Goal: Task Accomplishment & Management: Manage account settings

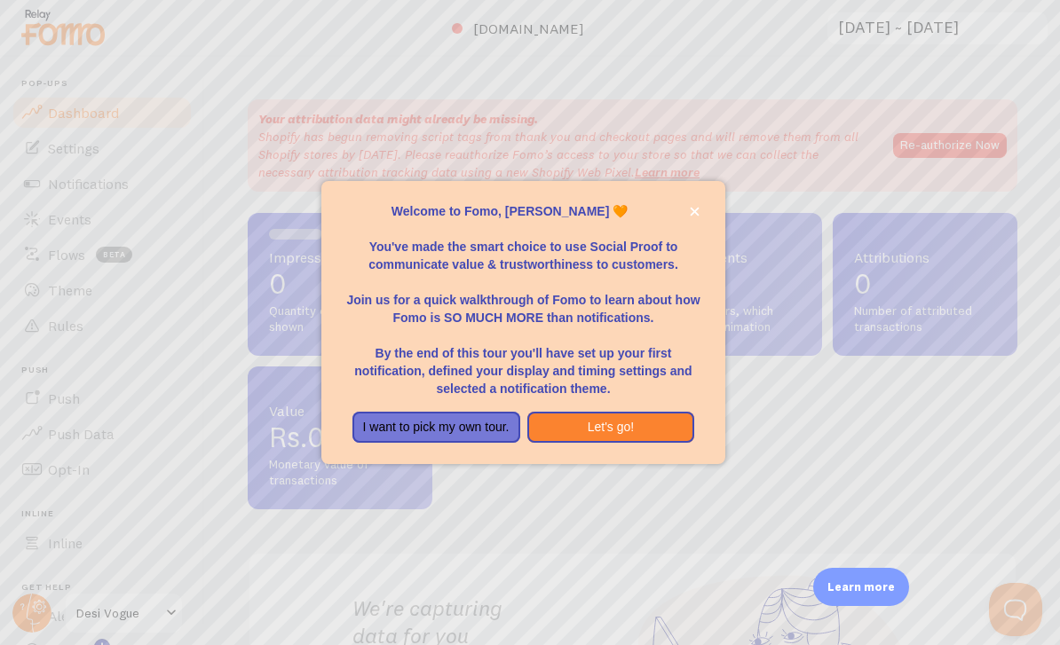
click at [609, 444] on button "Let's go!" at bounding box center [611, 428] width 168 height 32
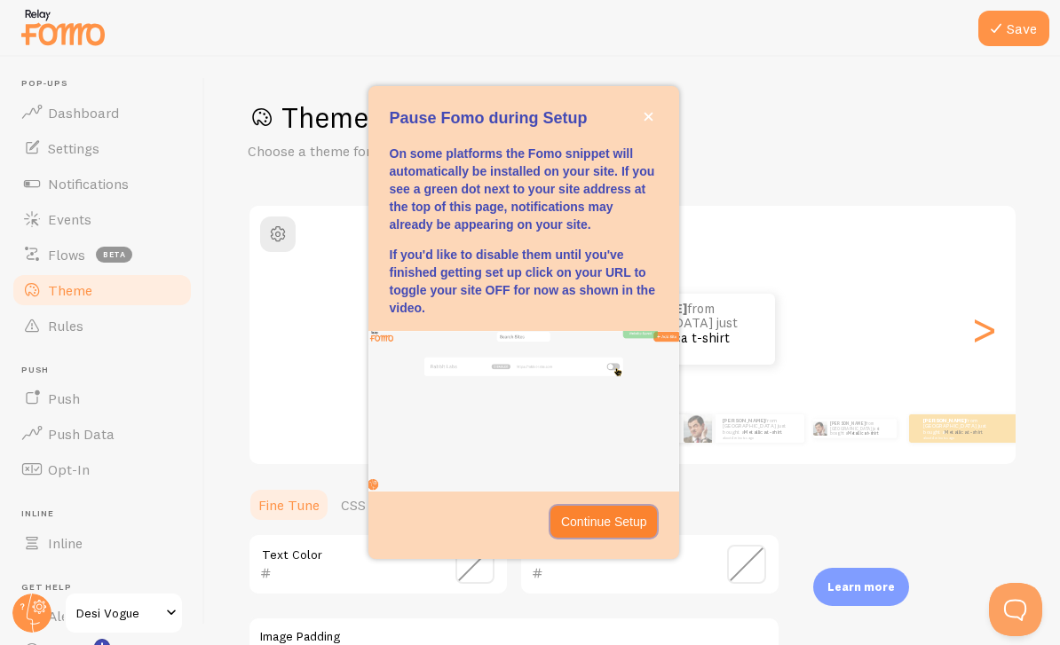
click at [598, 531] on p "Continue Setup" at bounding box center [604, 522] width 86 height 18
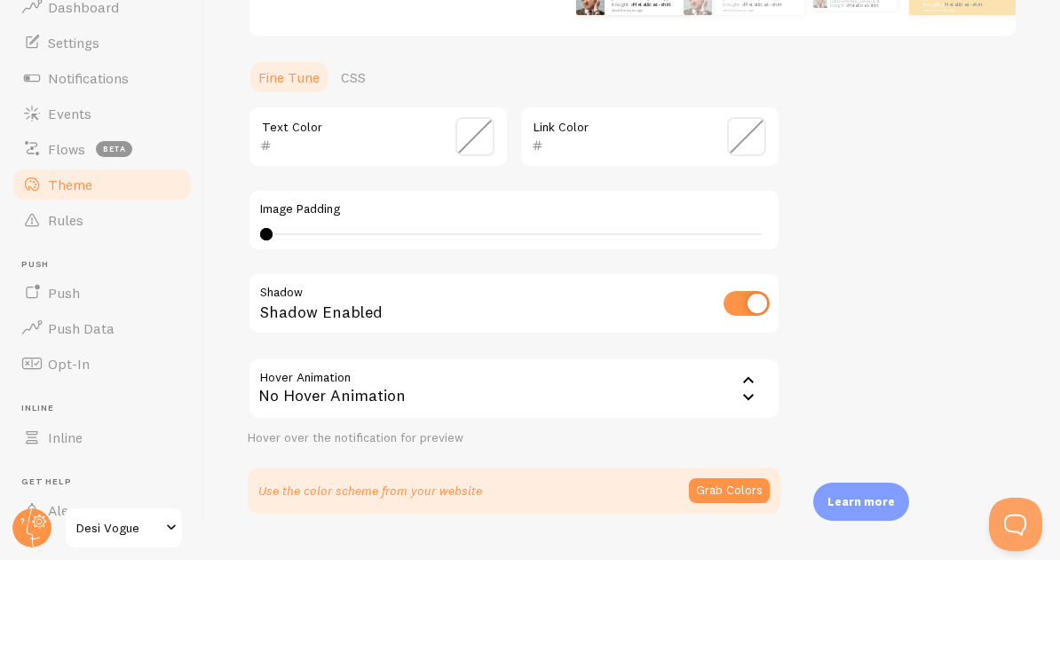
scroll to position [57, 0]
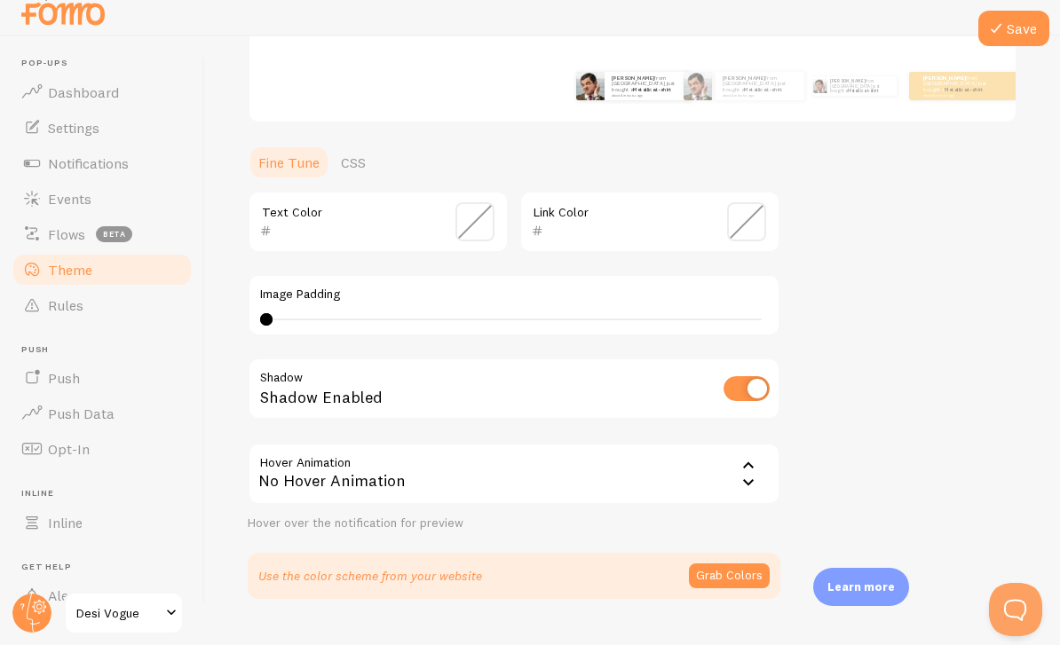
click at [129, 505] on link "Inline" at bounding box center [102, 522] width 183 height 35
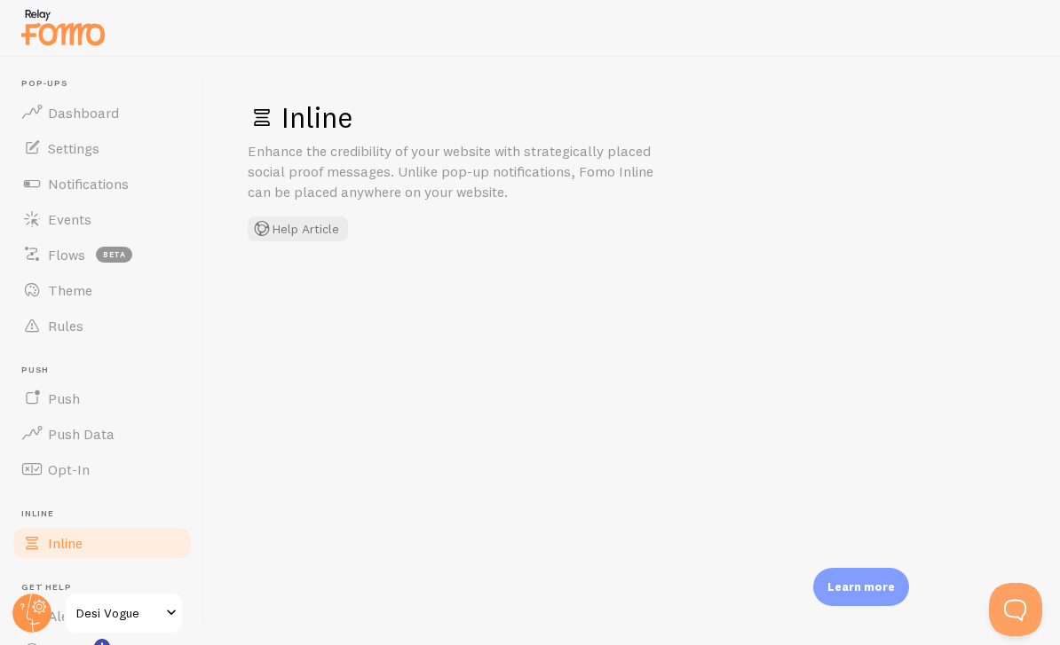
click at [145, 485] on link "Opt-In" at bounding box center [102, 469] width 183 height 35
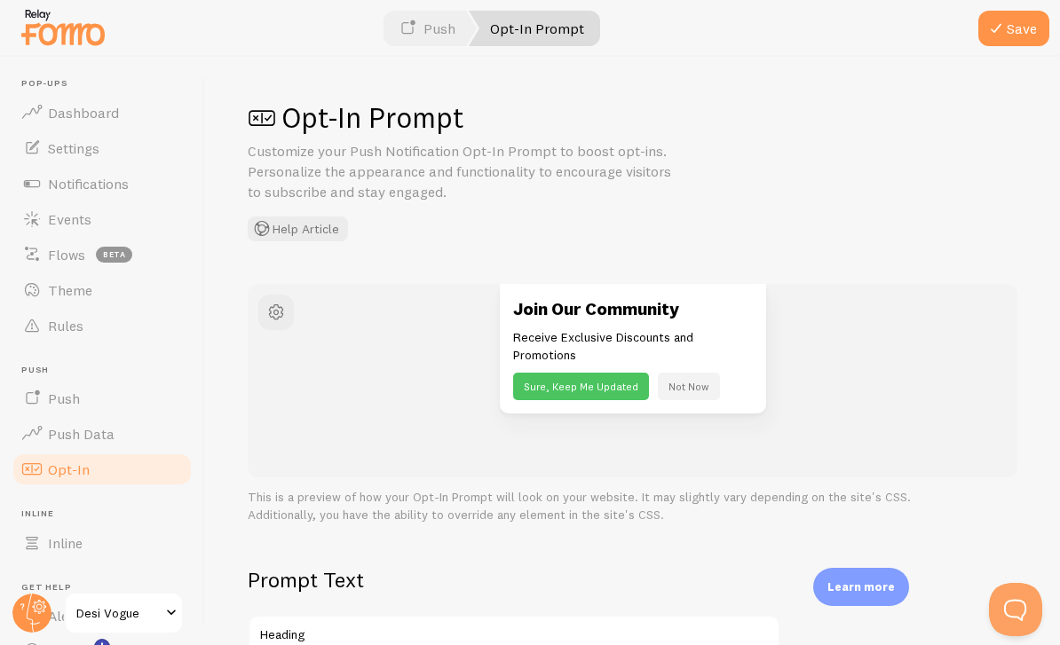
click at [152, 427] on link "Push Data" at bounding box center [102, 433] width 183 height 35
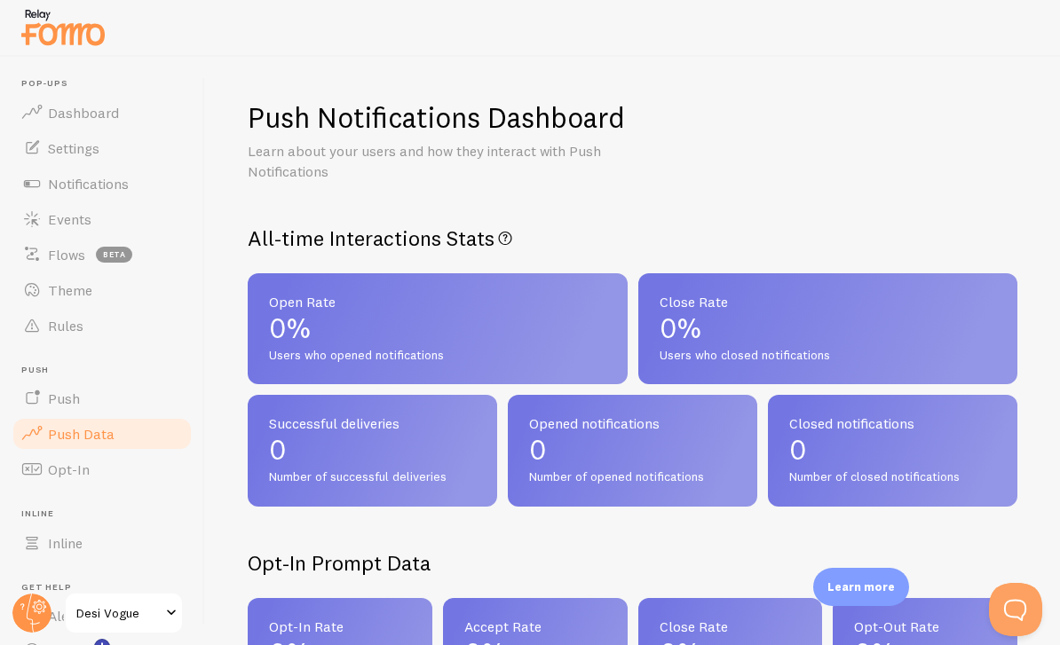
click at [125, 394] on link "Push" at bounding box center [102, 398] width 183 height 35
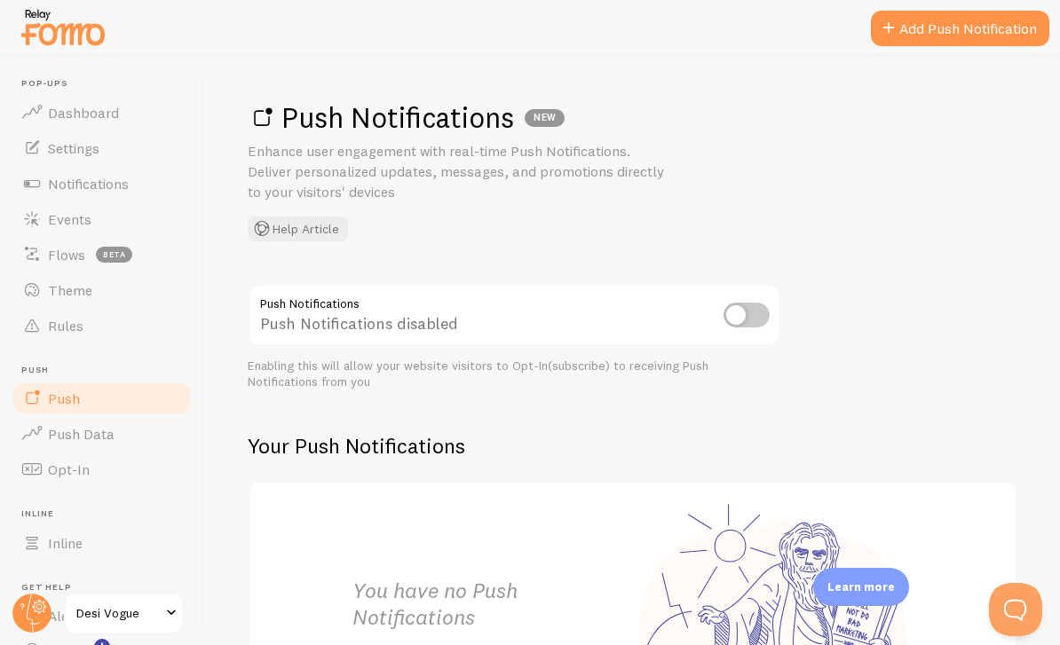
click at [118, 424] on link "Push Data" at bounding box center [102, 433] width 183 height 35
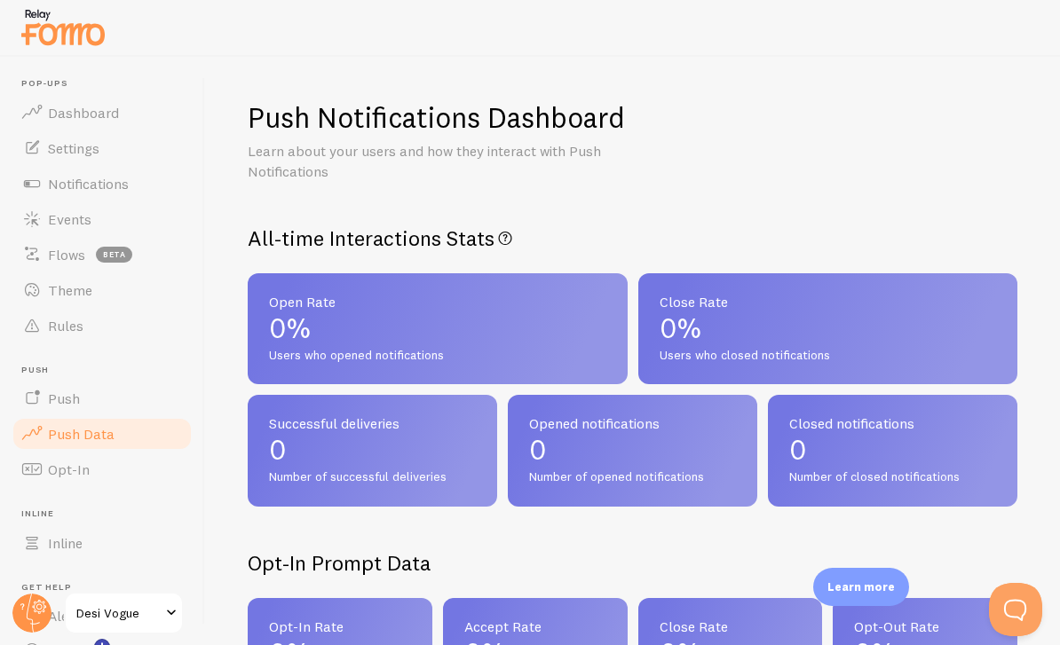
click at [126, 419] on link "Push Data" at bounding box center [102, 433] width 183 height 35
click at [141, 390] on link "Push" at bounding box center [102, 398] width 183 height 35
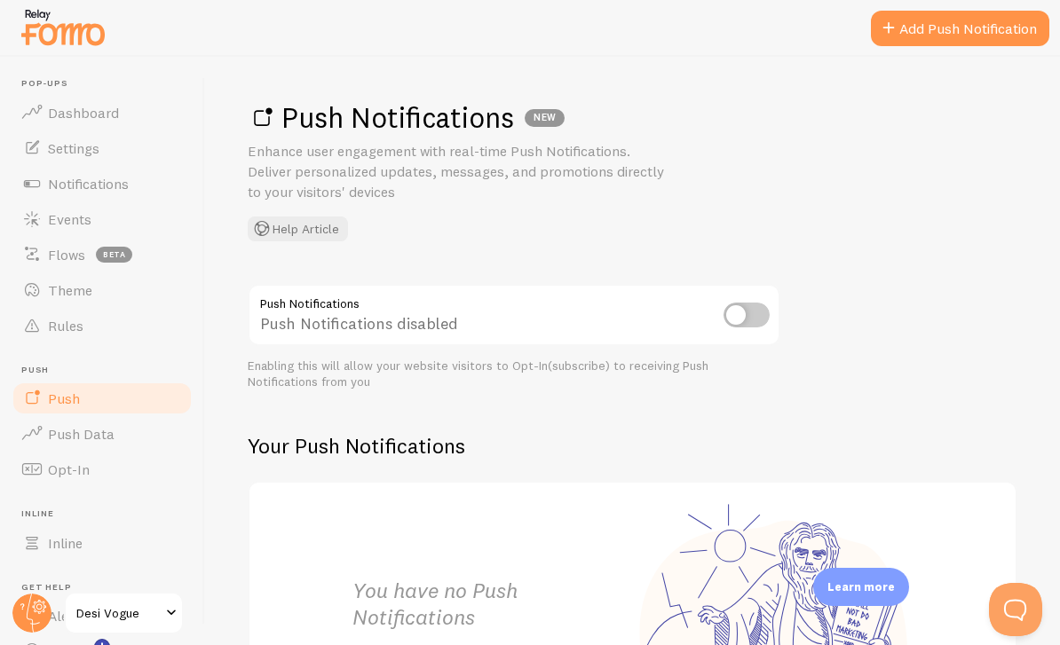
click at [138, 324] on link "Rules" at bounding box center [102, 325] width 183 height 35
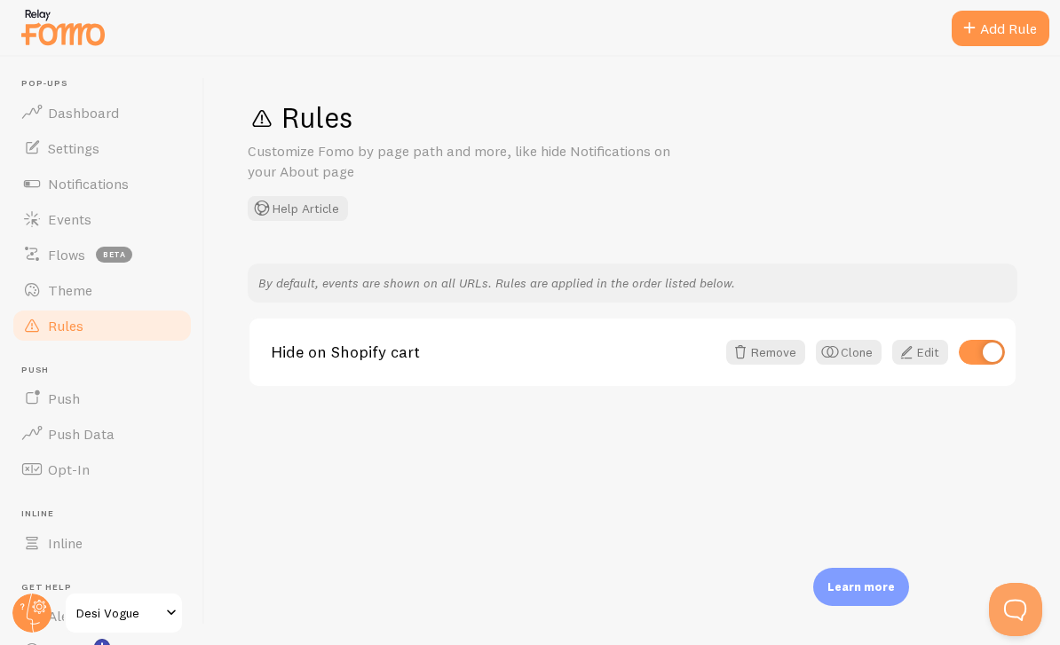
click at [131, 293] on link "Theme" at bounding box center [102, 289] width 183 height 35
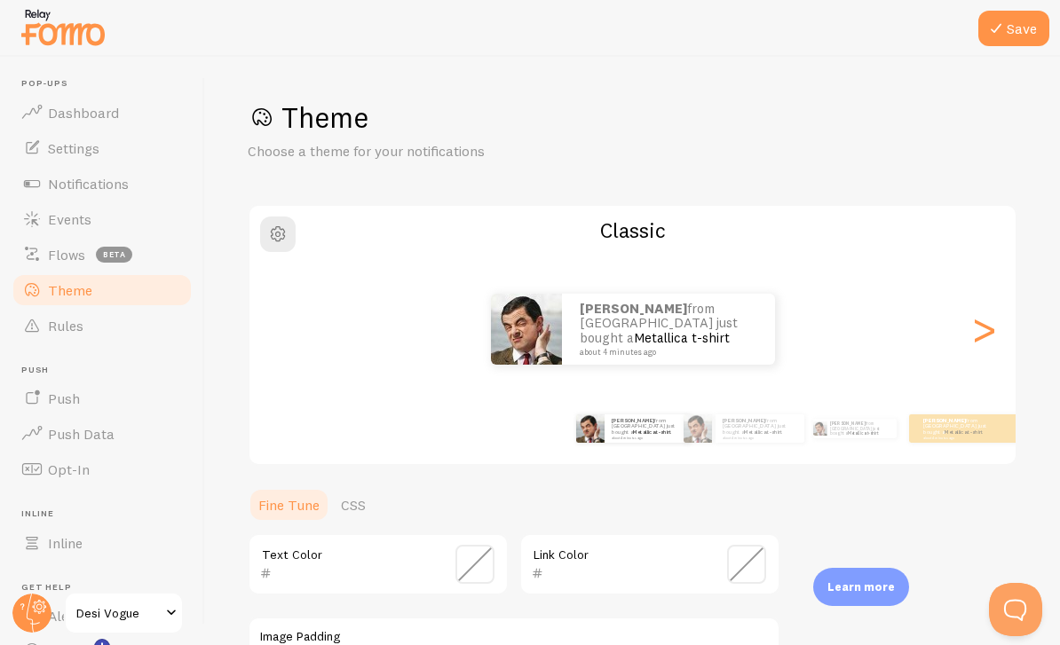
click at [115, 256] on span "beta" at bounding box center [114, 255] width 36 height 16
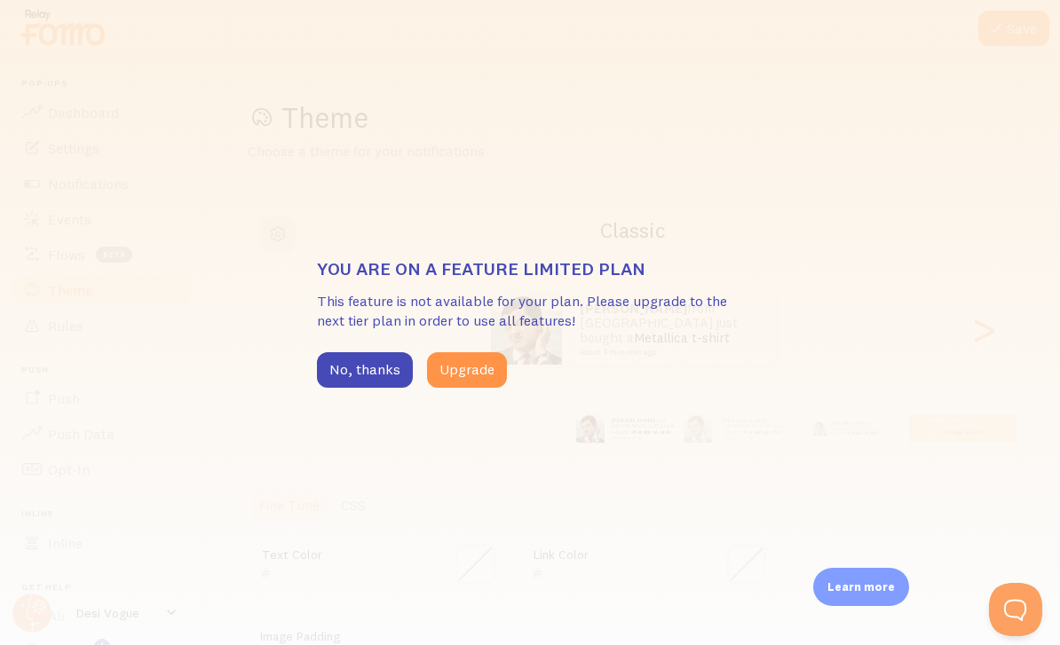
click at [353, 371] on button "No, thanks" at bounding box center [365, 369] width 96 height 35
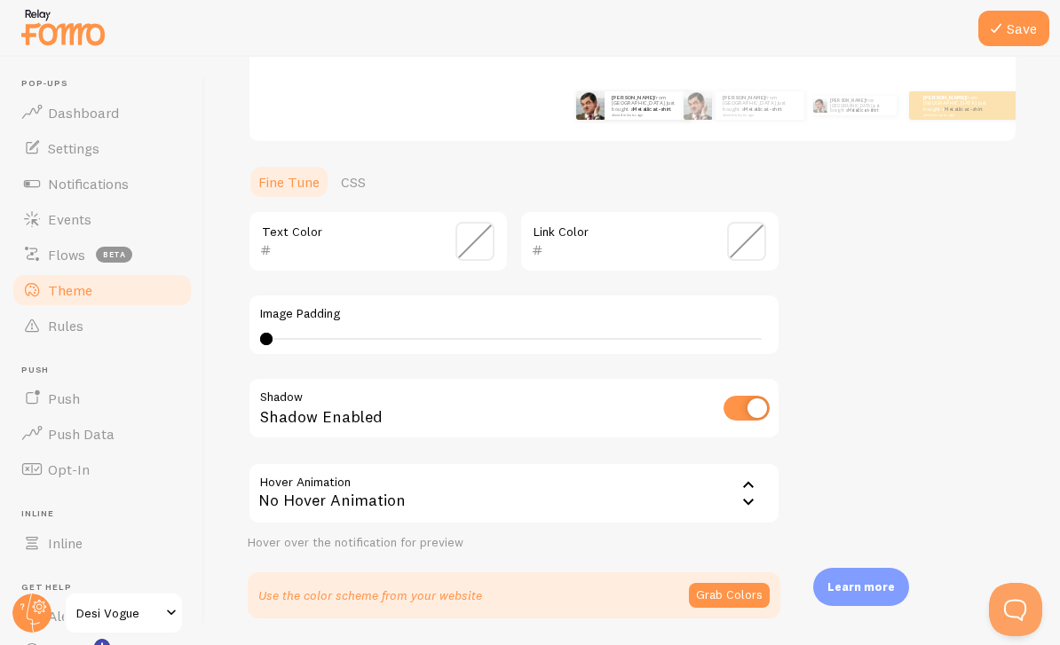
scroll to position [322, 0]
click at [141, 256] on link "Flows beta" at bounding box center [102, 254] width 183 height 35
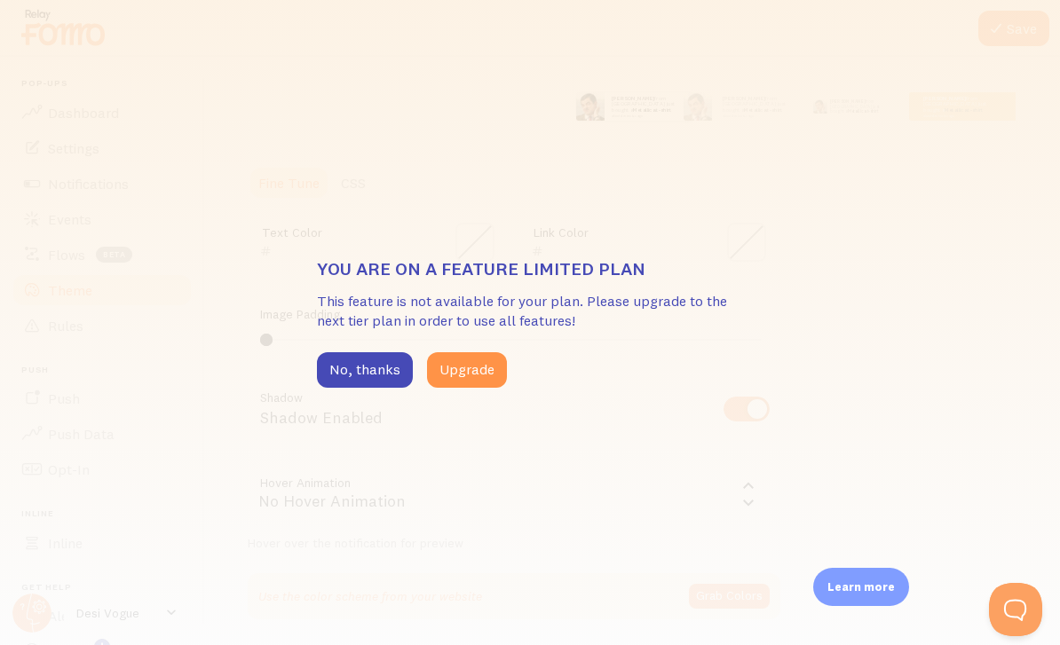
click at [369, 382] on button "No, thanks" at bounding box center [365, 369] width 96 height 35
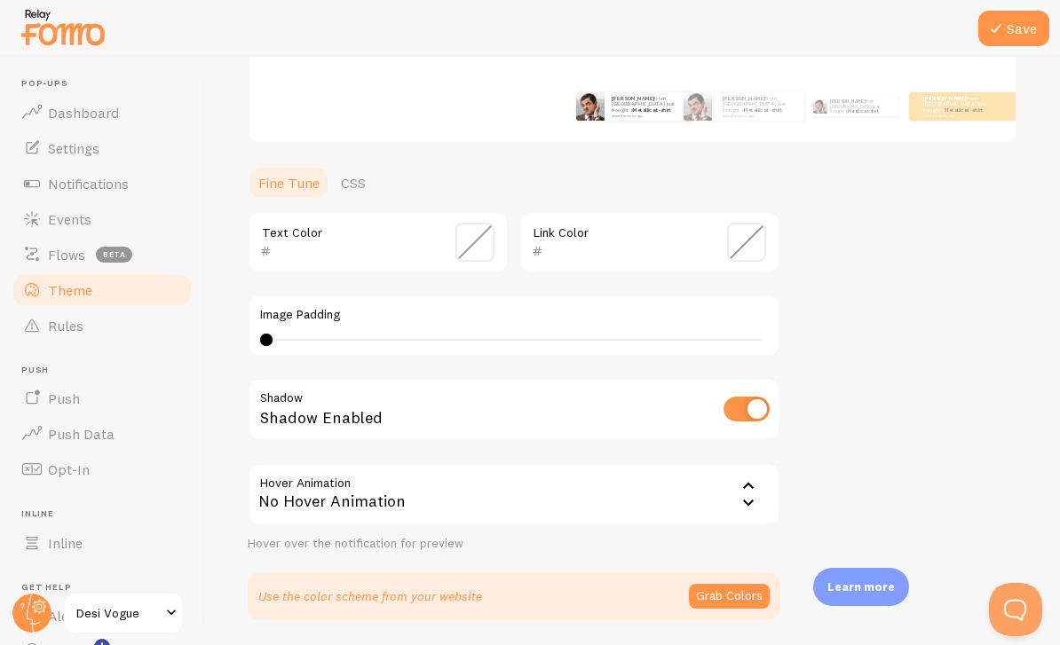
click at [158, 189] on link "Notifications" at bounding box center [102, 183] width 183 height 35
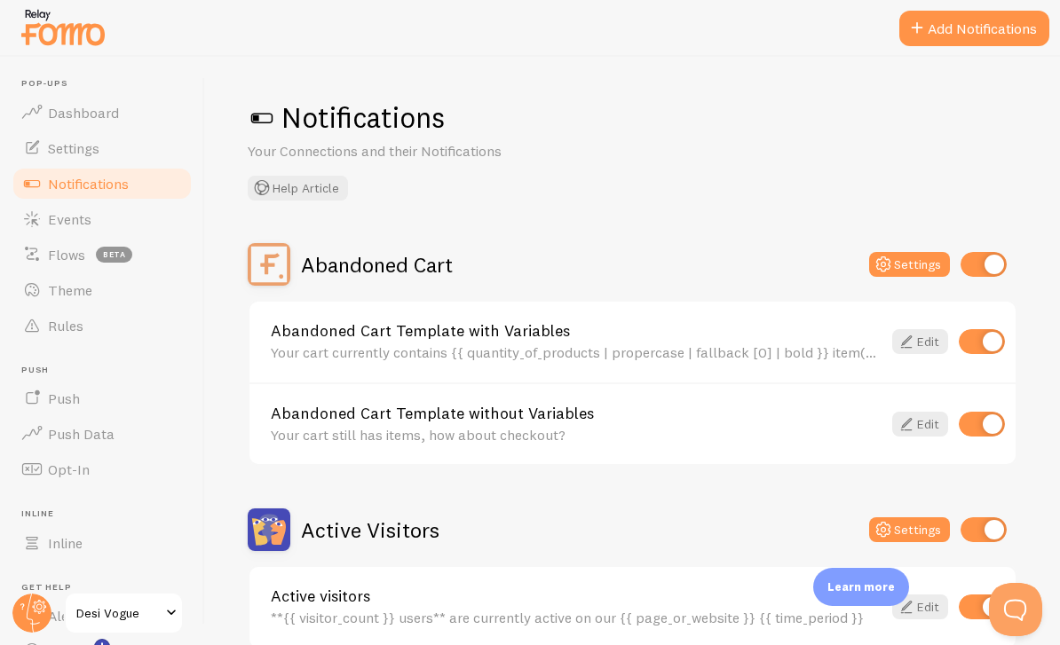
click at [163, 151] on link "Settings" at bounding box center [102, 147] width 183 height 35
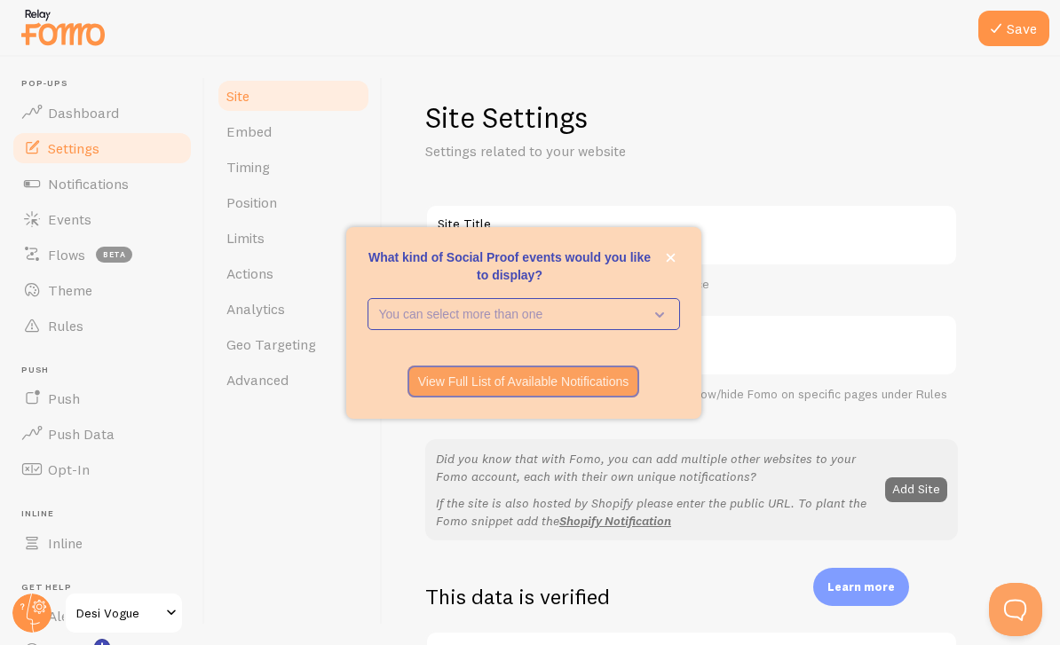
click at [321, 165] on link "Timing" at bounding box center [293, 166] width 155 height 35
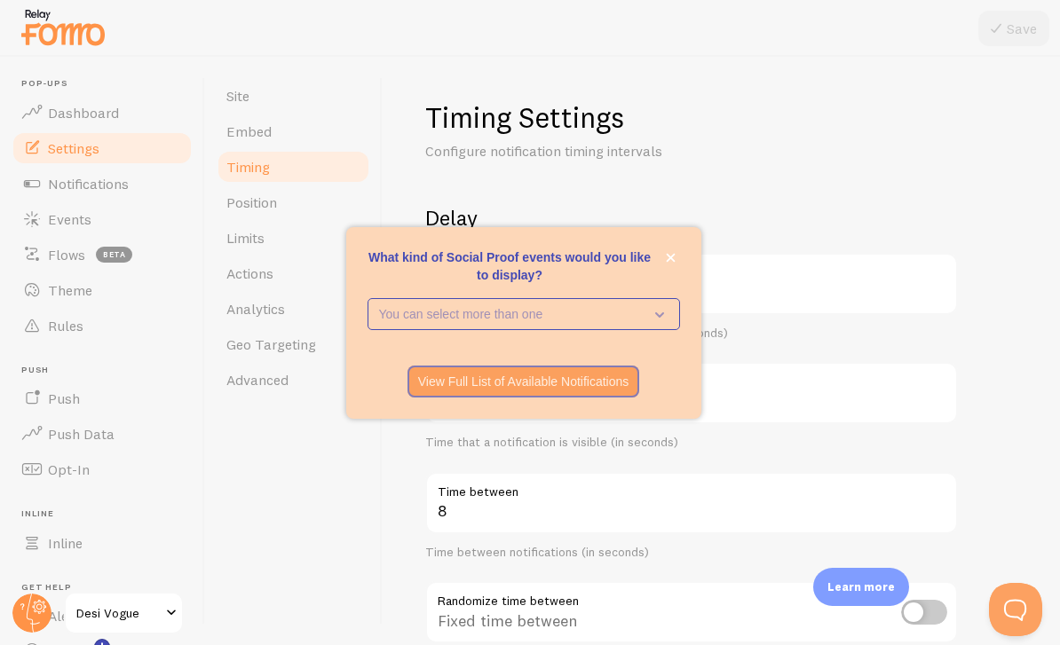
click at [585, 323] on p "You can select more than one" at bounding box center [511, 314] width 264 height 18
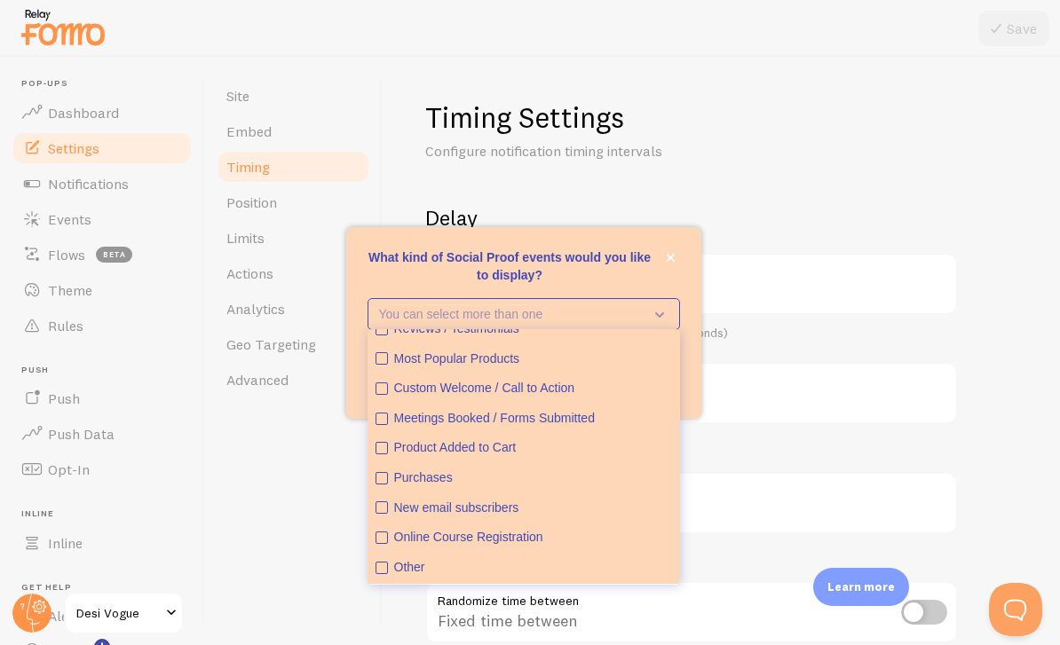
scroll to position [46, 0]
click at [527, 487] on div "Purchases" at bounding box center [533, 478] width 278 height 18
click at [459, 323] on p "You can select more than one" at bounding box center [511, 314] width 264 height 18
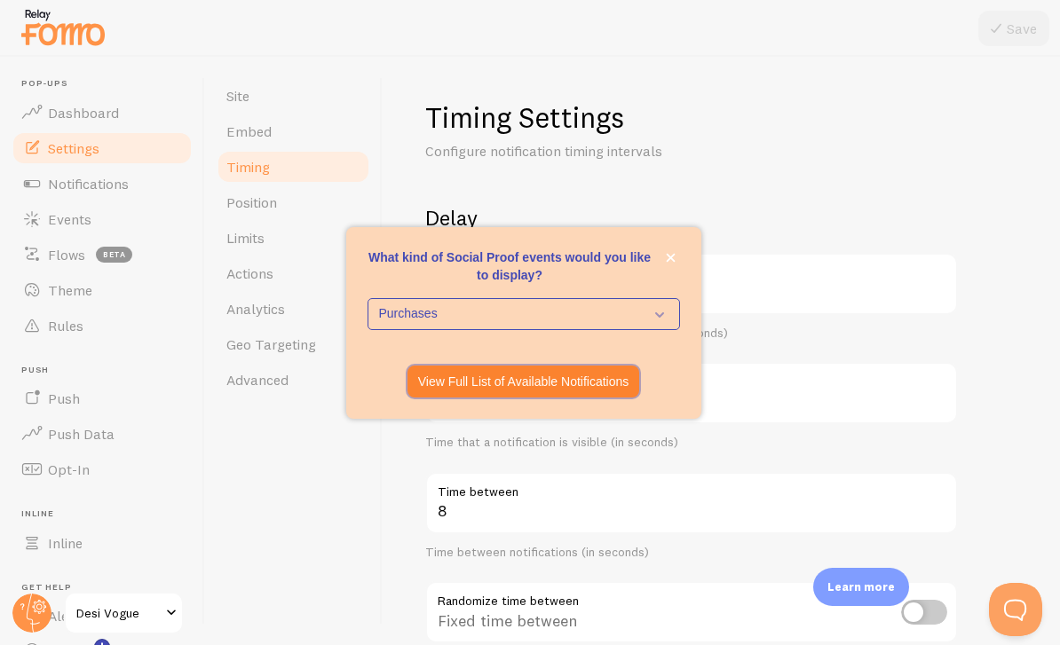
click at [609, 390] on p "View Full List of Available Notifications" at bounding box center [523, 382] width 211 height 18
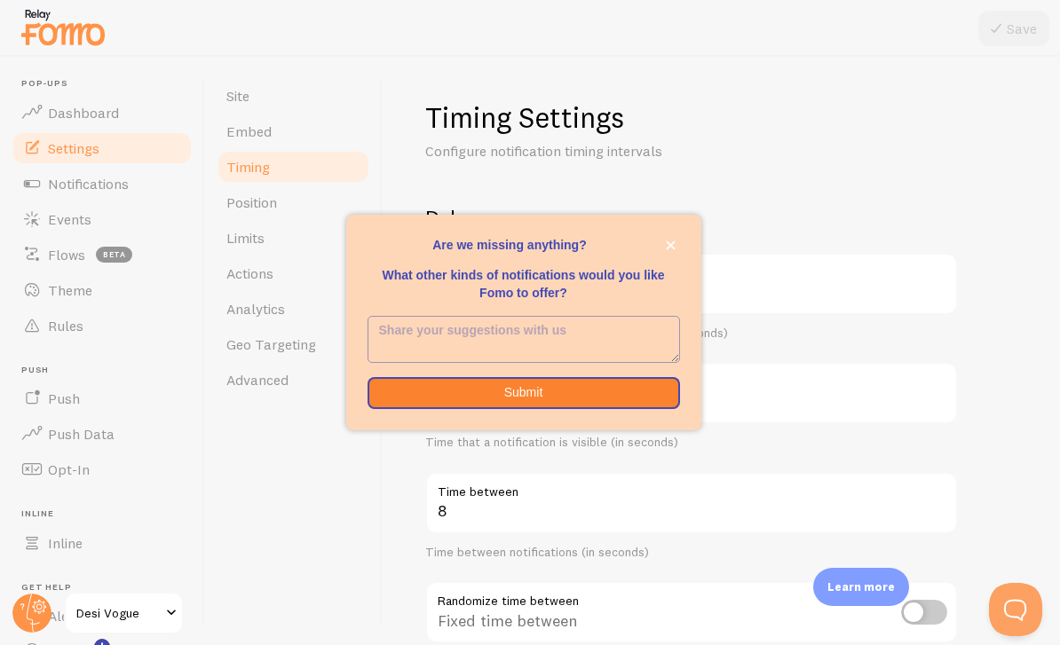
click at [650, 358] on textarea "<p>Are we missing anything? </p><p></p><p>What other kinds of notifications wou…" at bounding box center [523, 339] width 311 height 45
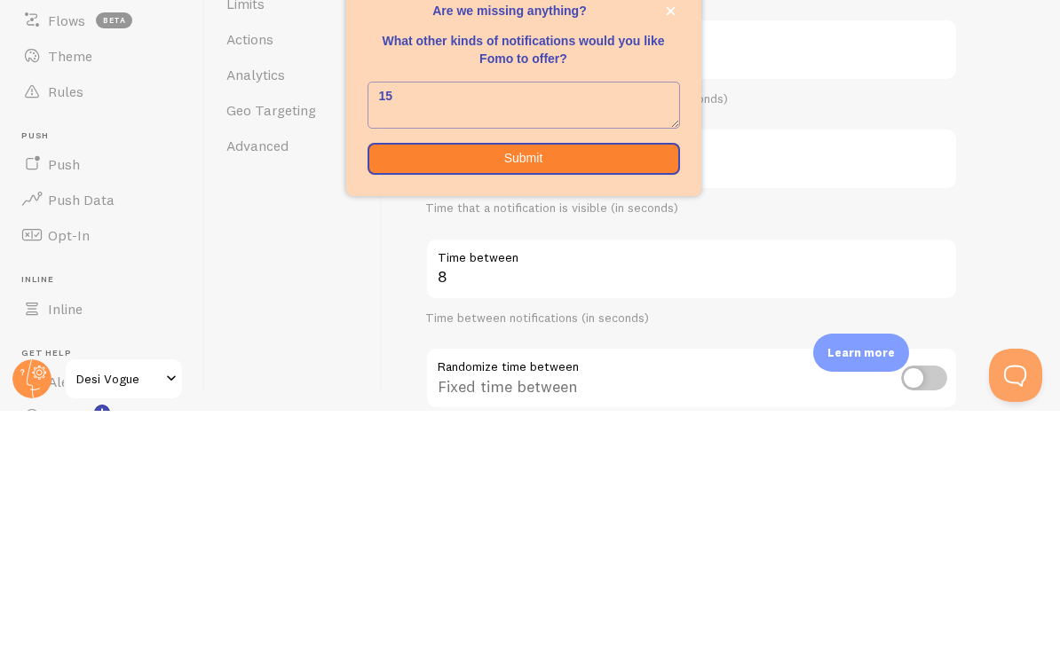
type textarea "1"
click at [925, 362] on label "Display time" at bounding box center [691, 377] width 532 height 30
click at [925, 362] on input "4" at bounding box center [691, 393] width 532 height 62
click at [582, 317] on textarea "<p>Are we missing anything? </p><p></p><p>What other kinds of notifications wou…" at bounding box center [523, 339] width 311 height 45
click at [509, 317] on textarea "🚨" at bounding box center [523, 339] width 311 height 45
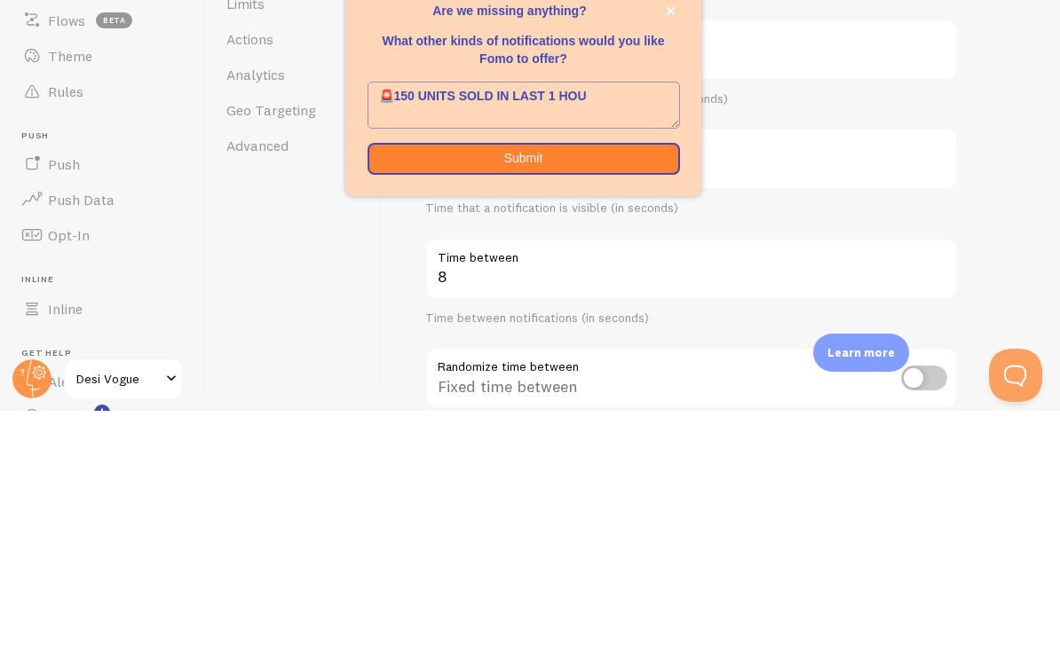
type textarea "🚨150 UNITS SOLD IN LAST 1 HOUR"
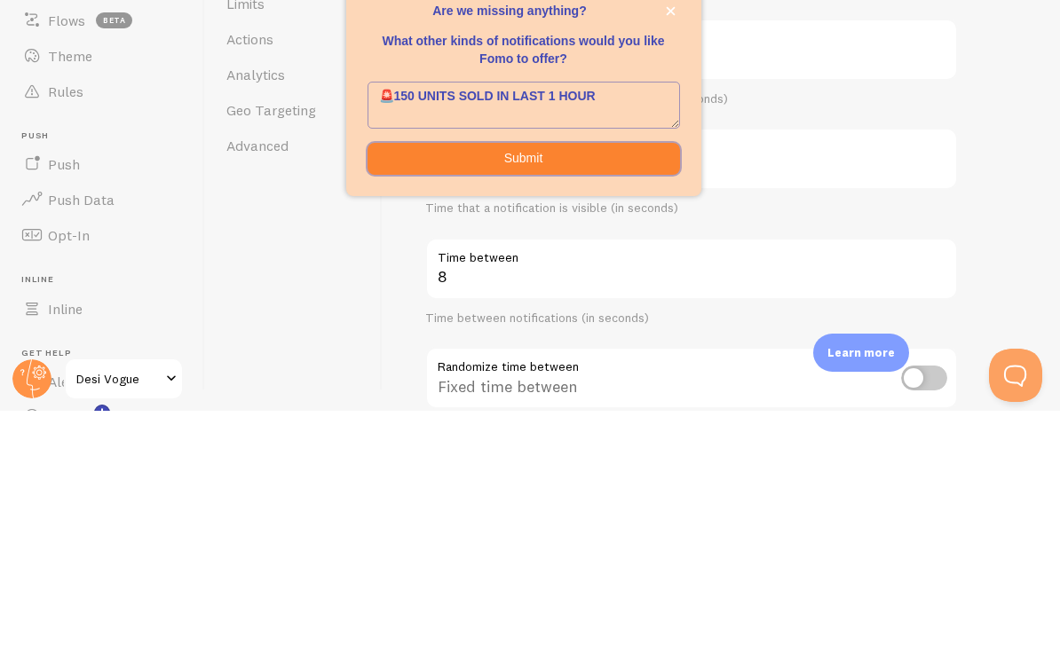
click at [587, 377] on button "Submit" at bounding box center [523, 393] width 312 height 32
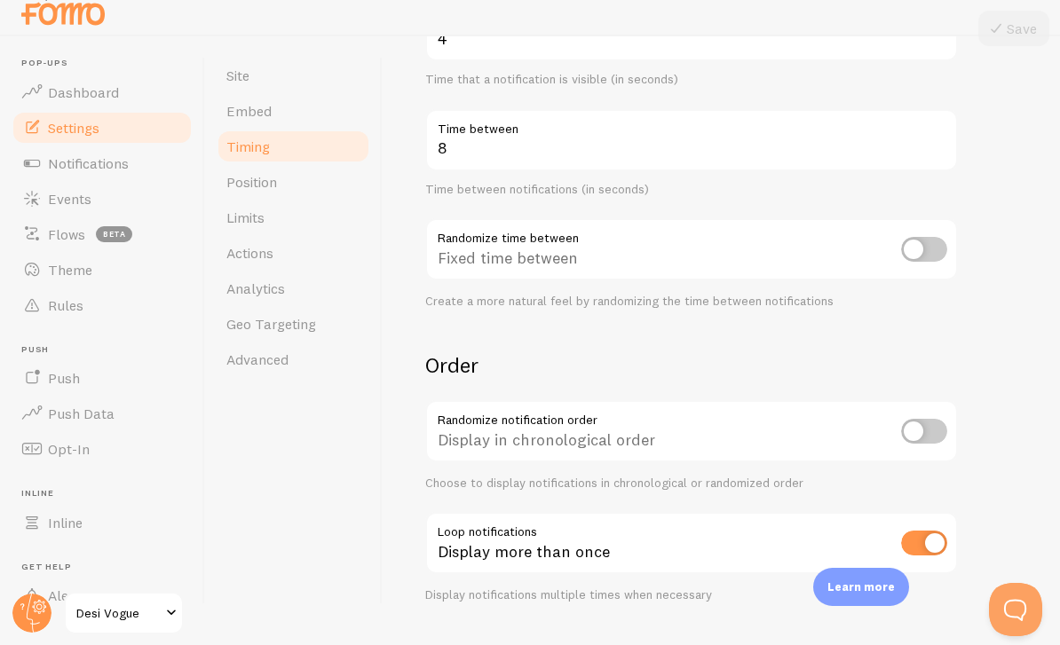
scroll to position [0, 0]
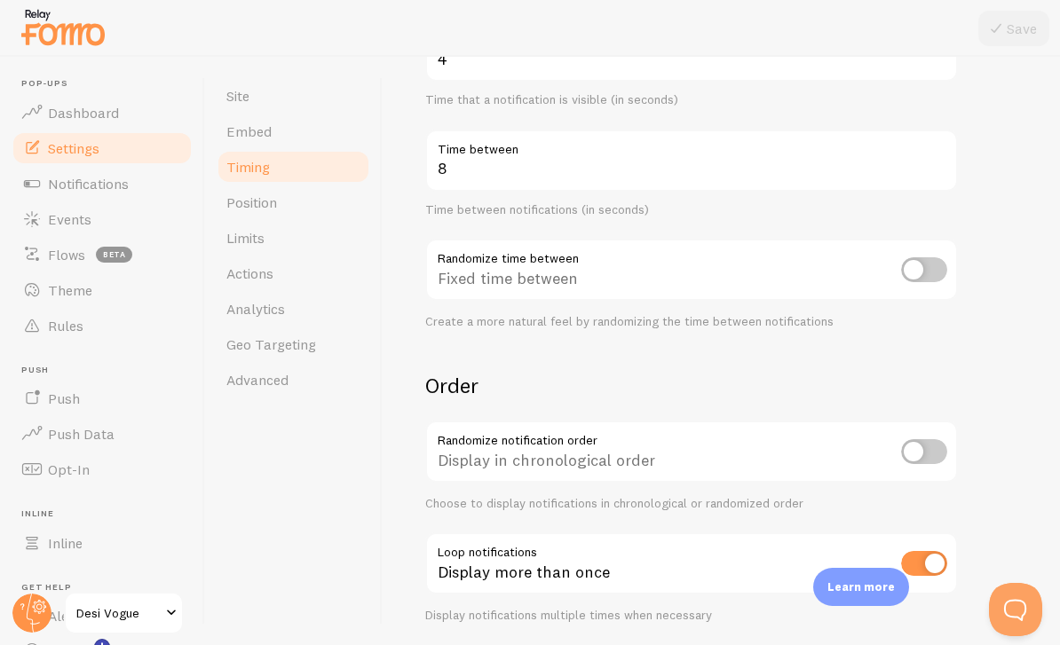
click at [346, 196] on link "Position" at bounding box center [293, 202] width 155 height 35
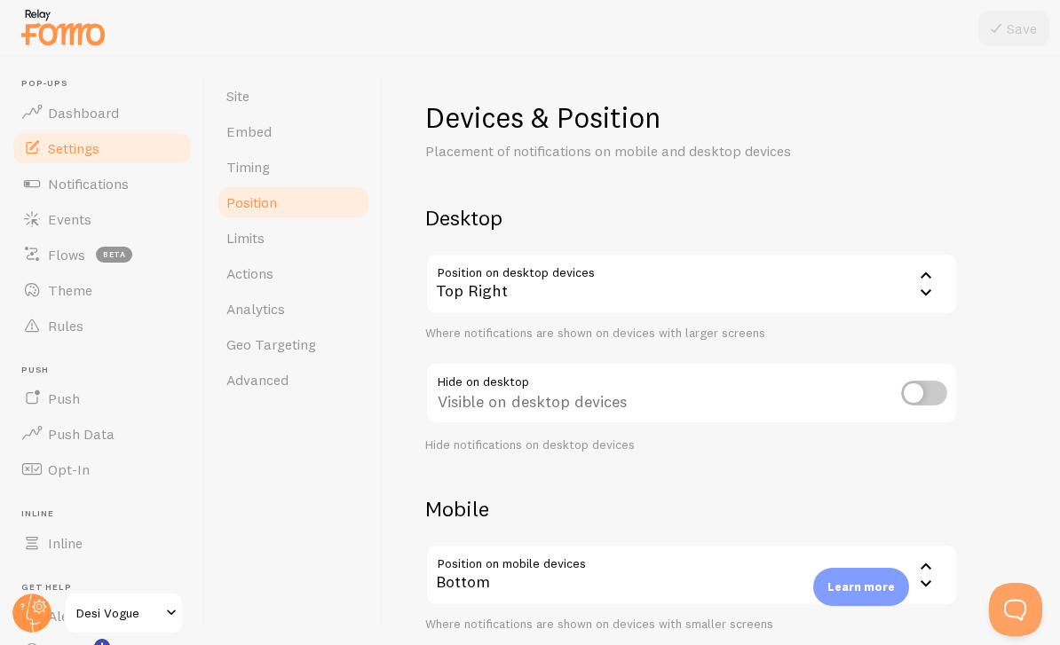
click at [923, 281] on icon at bounding box center [925, 274] width 21 height 21
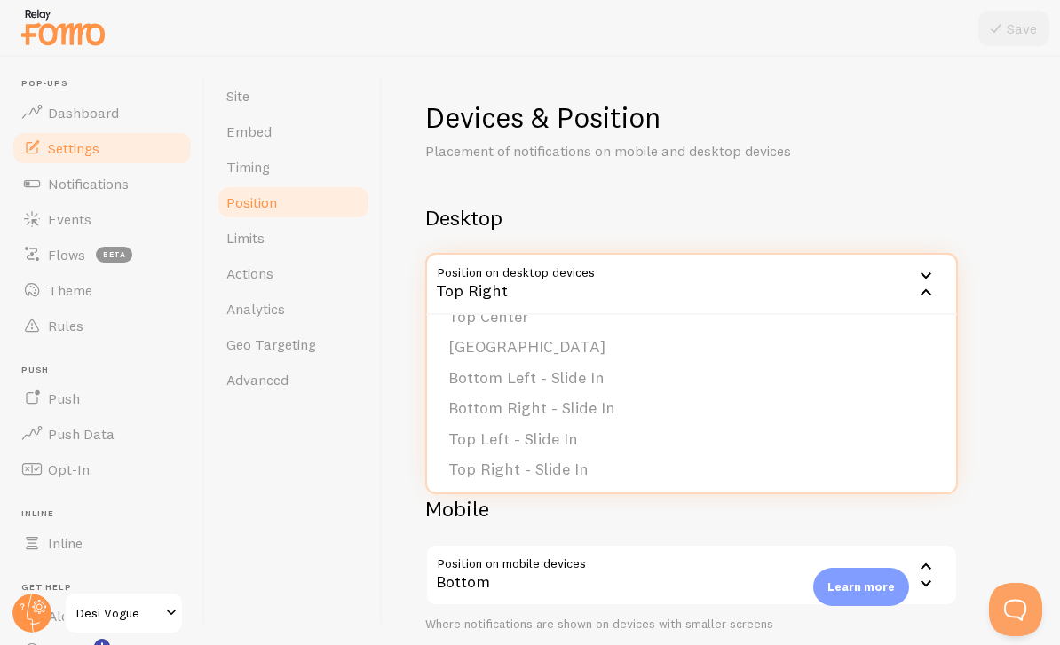
scroll to position [146, 0]
click at [1002, 147] on div "Devices & Position Placement of notifications on mobile and desktop devices Des…" at bounding box center [721, 421] width 592 height 645
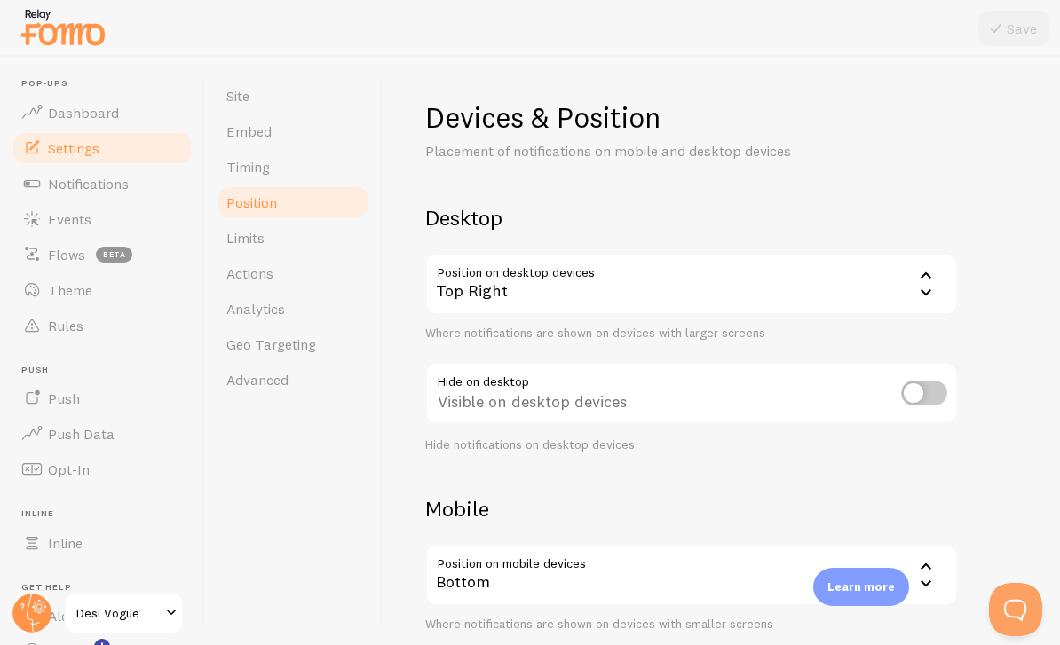
click at [303, 232] on link "Limits" at bounding box center [293, 237] width 155 height 35
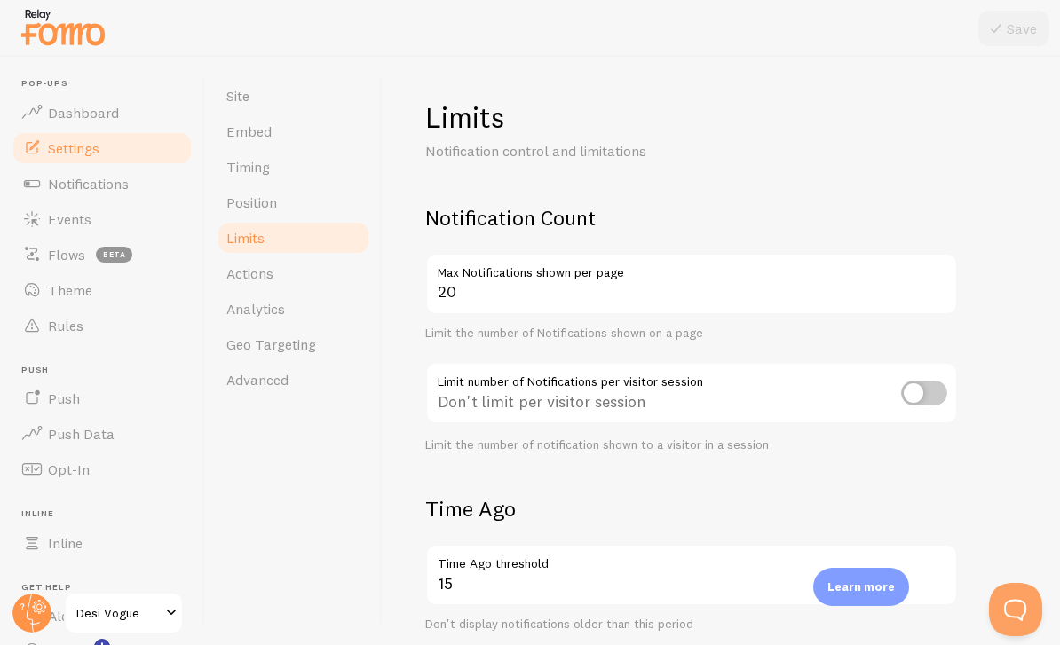
click at [323, 278] on link "Actions" at bounding box center [293, 273] width 155 height 35
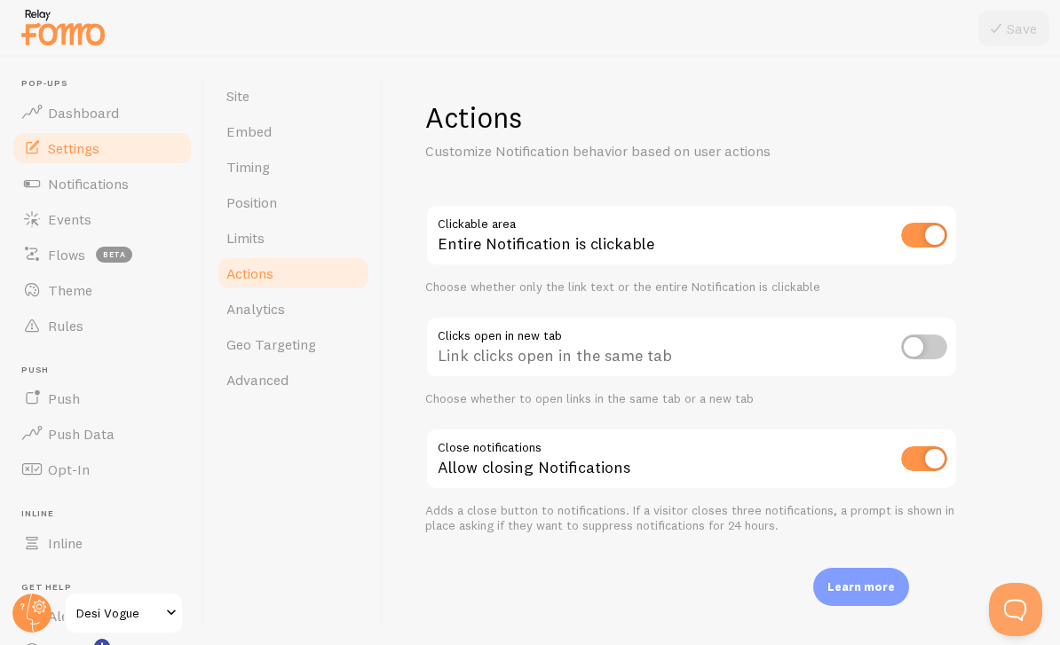
click at [284, 323] on link "Analytics" at bounding box center [293, 308] width 155 height 35
